Goal: Check status: Check status

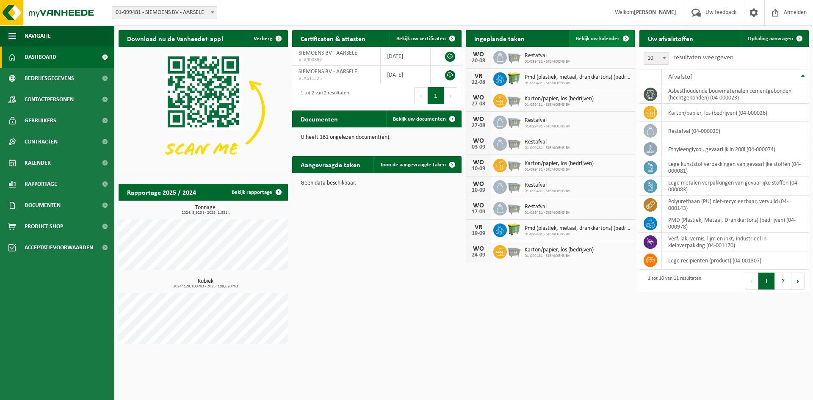
click at [609, 40] on span "Bekijk uw kalender" at bounding box center [598, 39] width 44 height 6
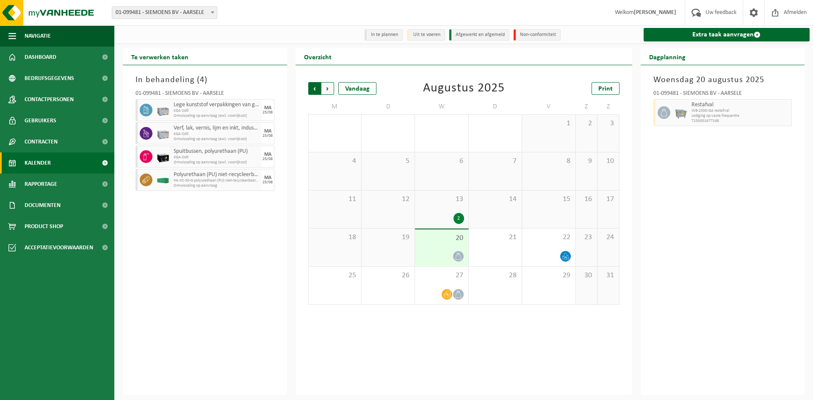
click at [324, 89] on span "Volgende" at bounding box center [327, 88] width 13 height 13
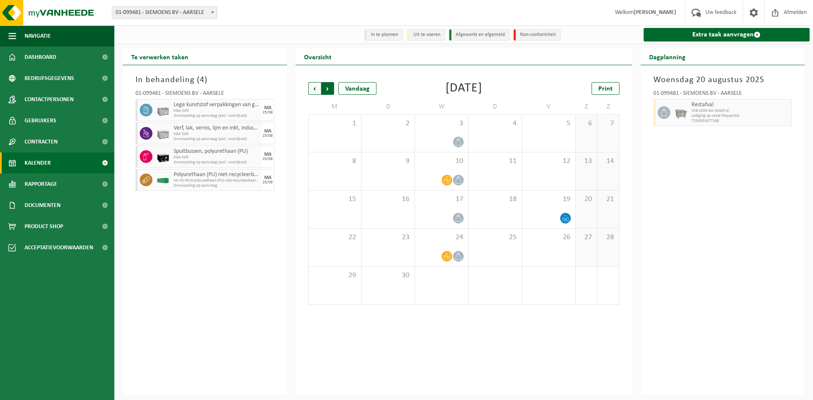
click at [311, 89] on span "Vorige" at bounding box center [314, 88] width 13 height 13
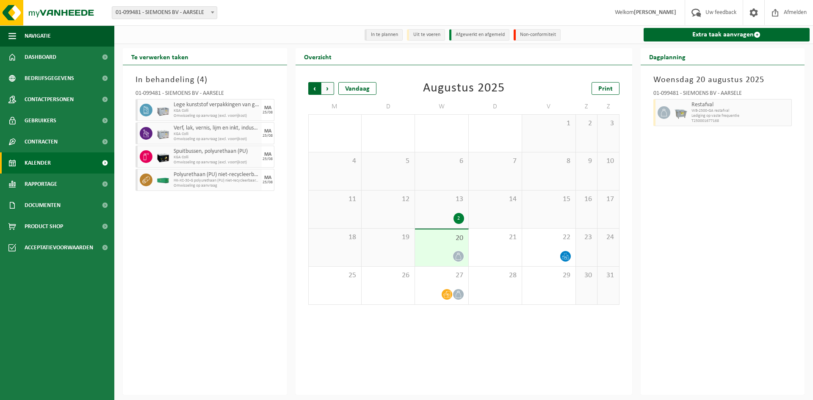
click at [322, 90] on span "Volgende" at bounding box center [327, 88] width 13 height 13
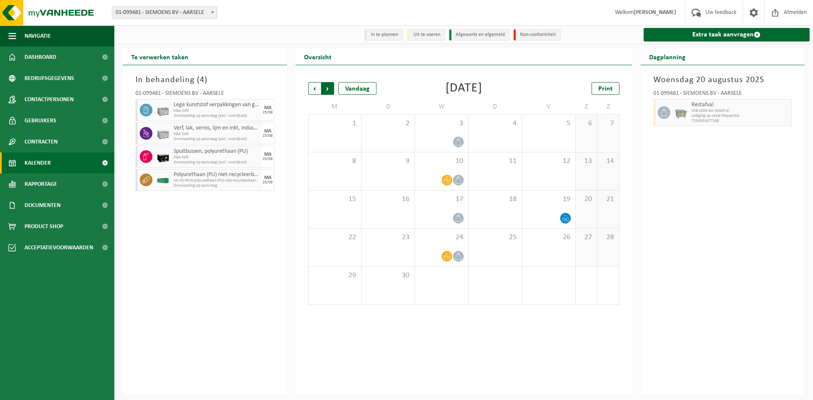
click at [314, 88] on span "Vorige" at bounding box center [314, 88] width 13 height 13
